Goal: Task Accomplishment & Management: Manage account settings

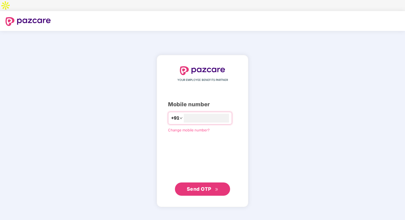
type input "**********"
click at [203, 186] on span "Send OTP" at bounding box center [199, 189] width 25 height 6
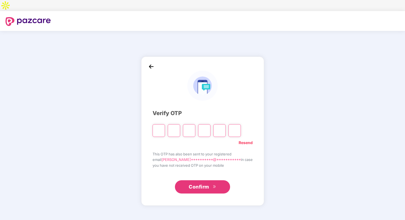
type input "*"
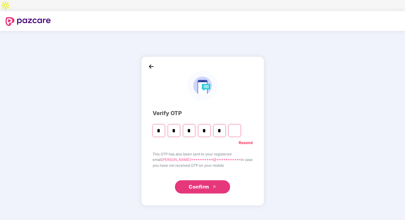
type input "*"
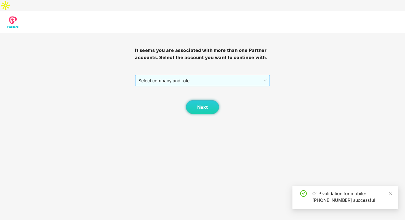
click at [185, 75] on span "Select company and role" at bounding box center [202, 80] width 128 height 10
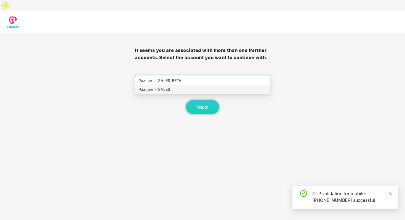
click at [180, 91] on div "Pazcare - SALES" at bounding box center [202, 89] width 128 height 6
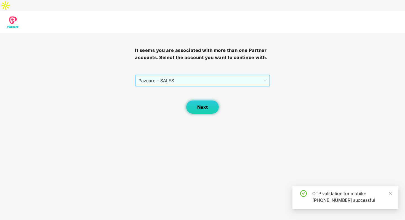
click at [210, 101] on button "Next" at bounding box center [202, 107] width 33 height 14
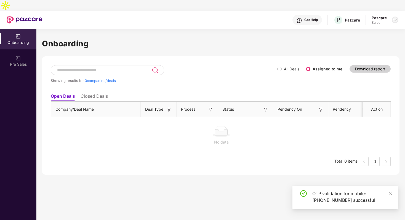
click at [392, 17] on div at bounding box center [395, 20] width 7 height 7
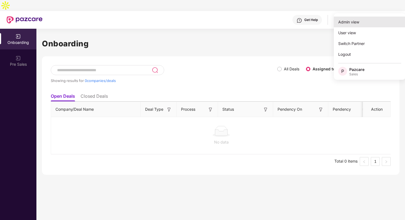
click at [362, 27] on div "Admin view" at bounding box center [370, 22] width 72 height 11
